Goal: Navigation & Orientation: Find specific page/section

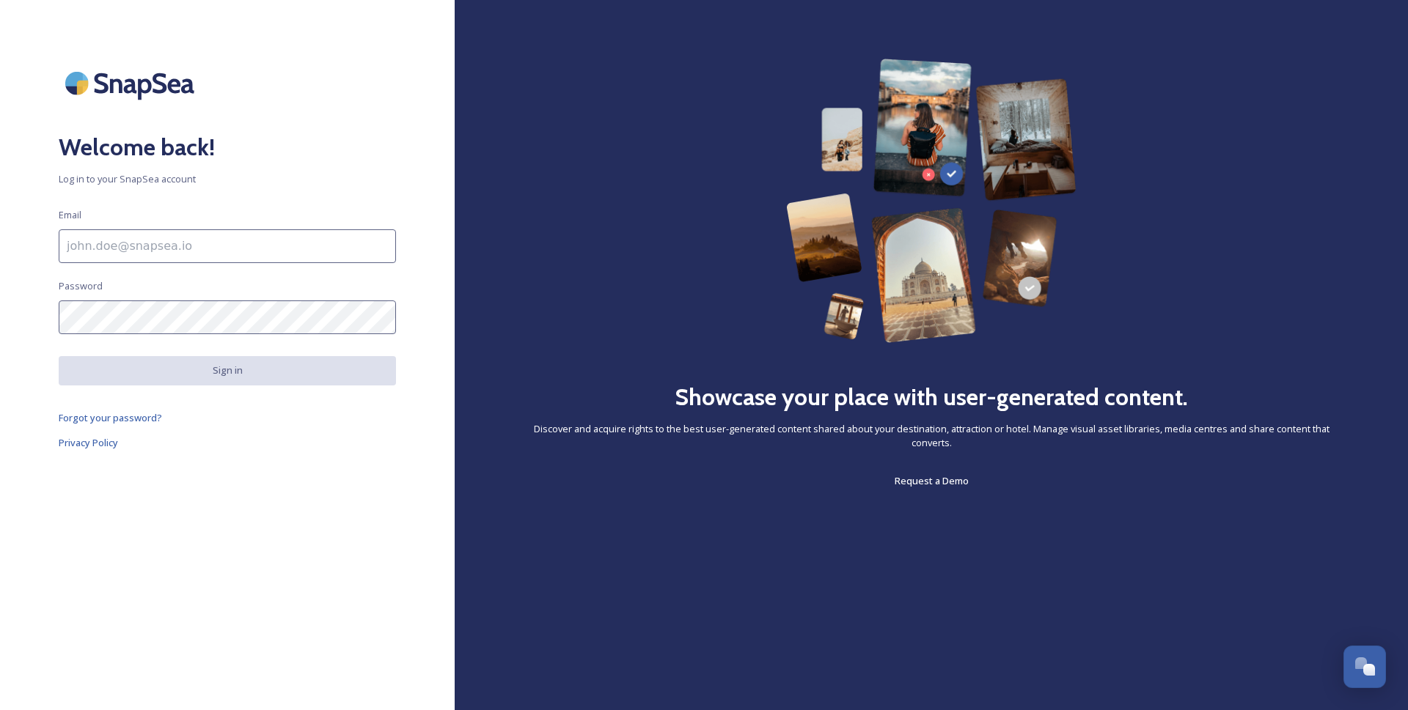
click at [158, 244] on input at bounding box center [227, 246] width 337 height 34
paste input "[PERSON_NAME][EMAIL_ADDRESS][DOMAIN_NAME]"
type input "[PERSON_NAME][EMAIL_ADDRESS][DOMAIN_NAME]"
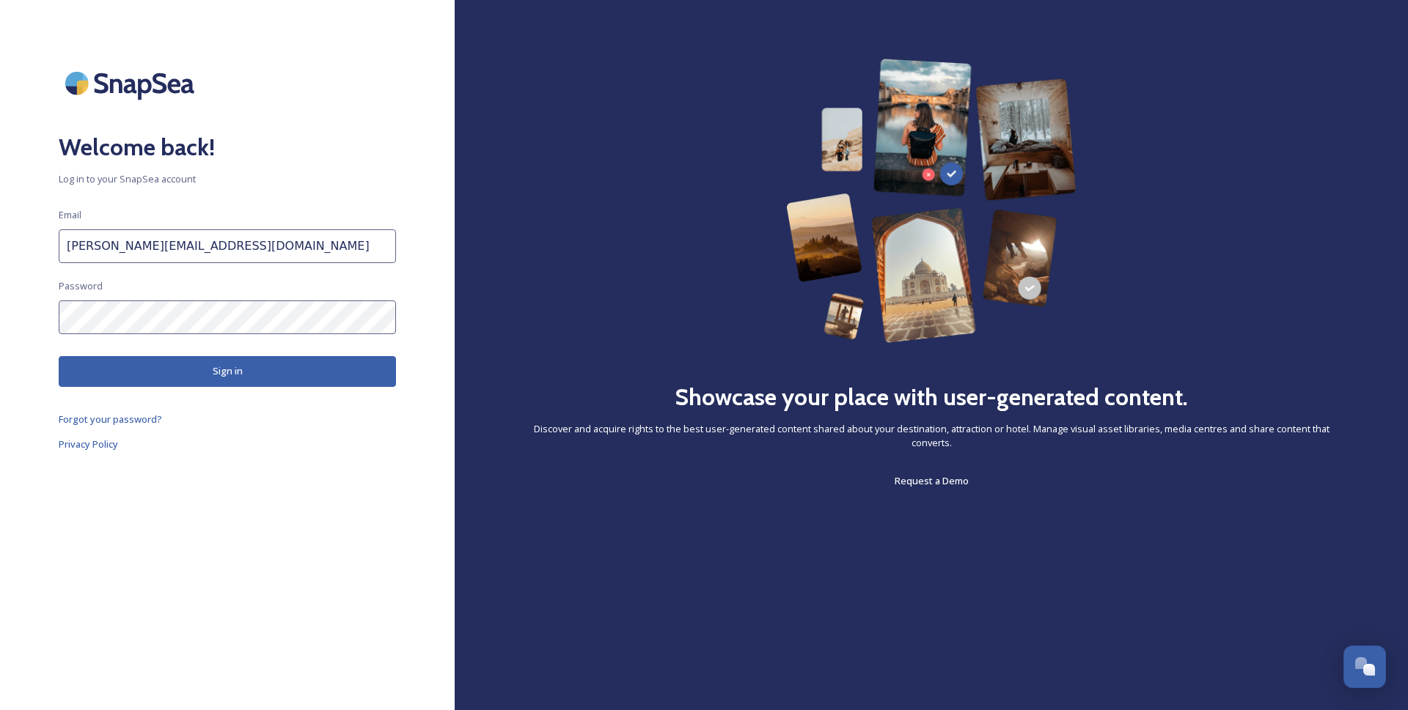
click at [150, 378] on button "Sign in" at bounding box center [227, 371] width 337 height 30
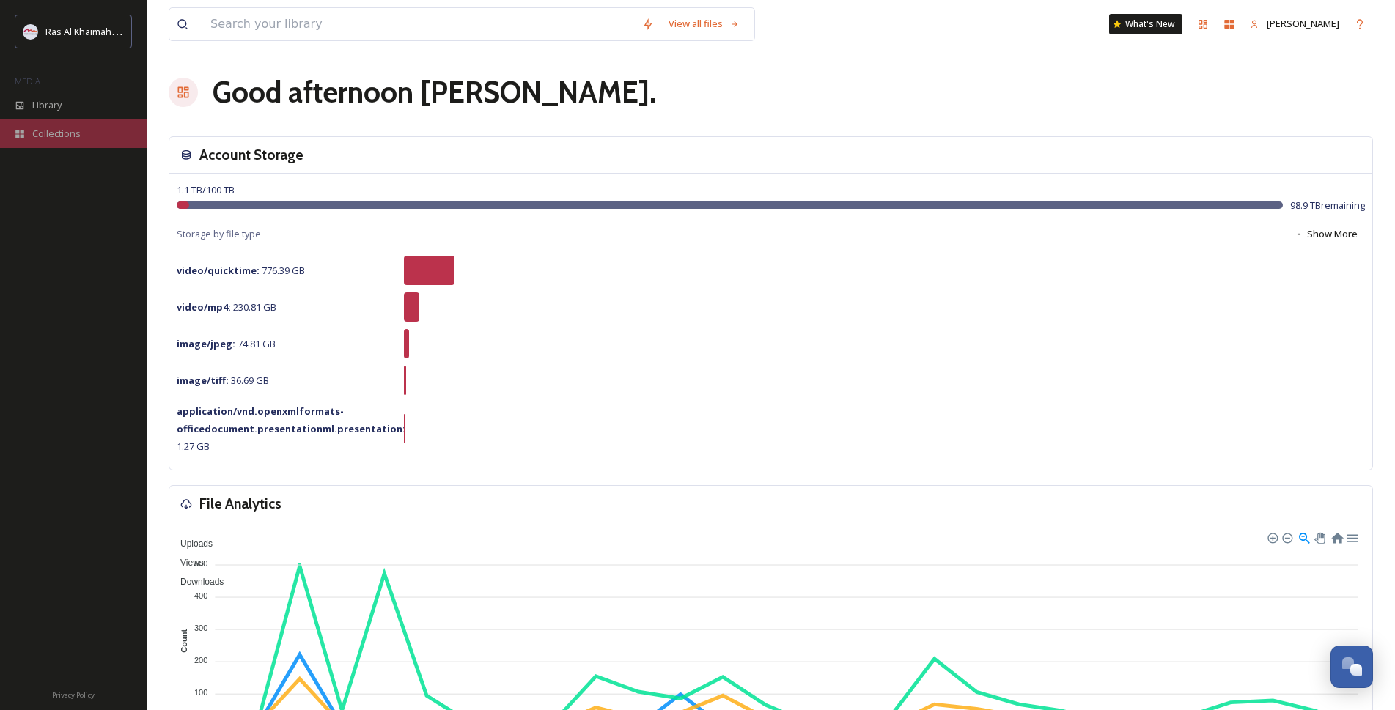
click at [63, 137] on span "Collections" at bounding box center [56, 134] width 48 height 14
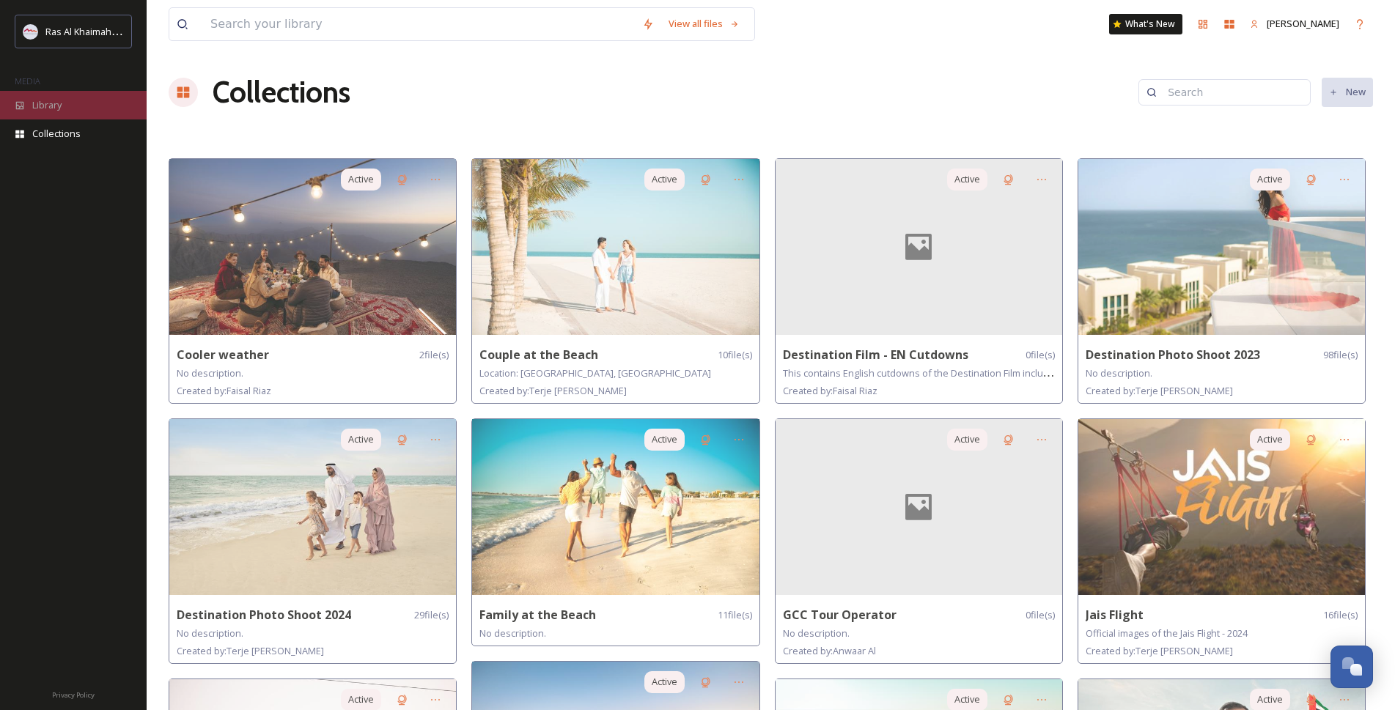
click at [51, 108] on span "Library" at bounding box center [46, 105] width 29 height 14
